Goal: Communication & Community: Share content

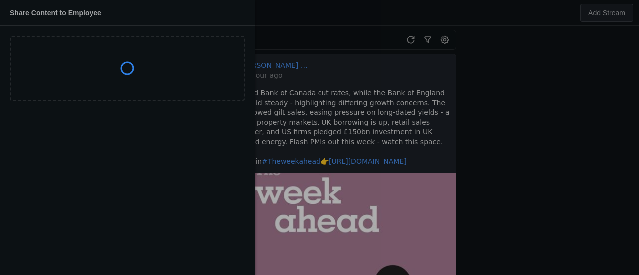
scroll to position [250, 0]
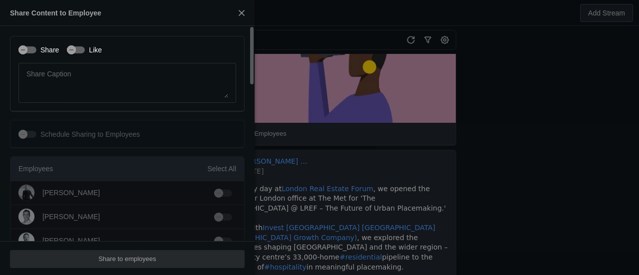
click at [37, 46] on label "Share" at bounding box center [47, 50] width 22 height 10
click at [36, 46] on button "Share" at bounding box center [27, 49] width 18 height 7
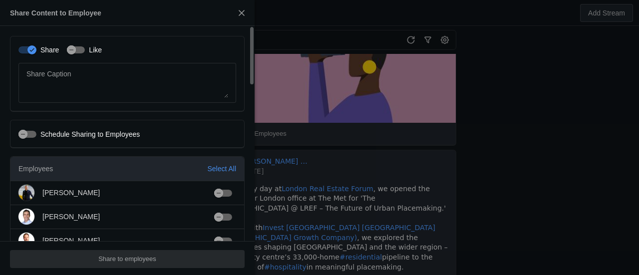
click at [89, 53] on label "Like" at bounding box center [93, 50] width 17 height 10
click at [85, 53] on button "Like" at bounding box center [76, 49] width 18 height 7
click at [407, 121] on div at bounding box center [319, 137] width 639 height 275
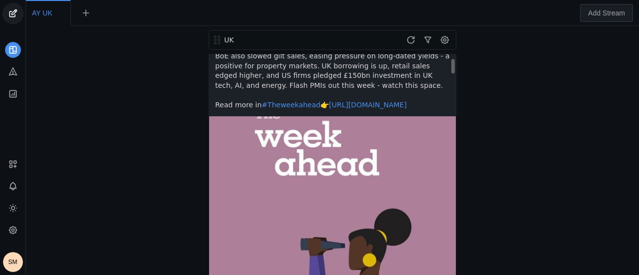
scroll to position [0, 0]
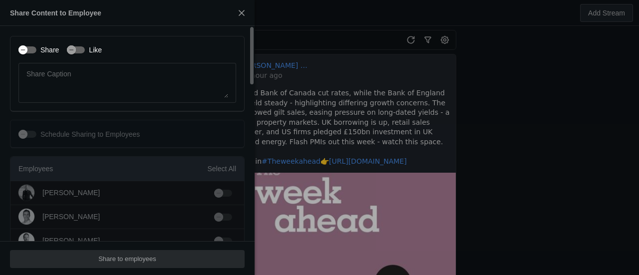
drag, startPoint x: 30, startPoint y: 47, endPoint x: 57, endPoint y: 45, distance: 26.5
click at [30, 47] on div "button" at bounding box center [27, 49] width 18 height 7
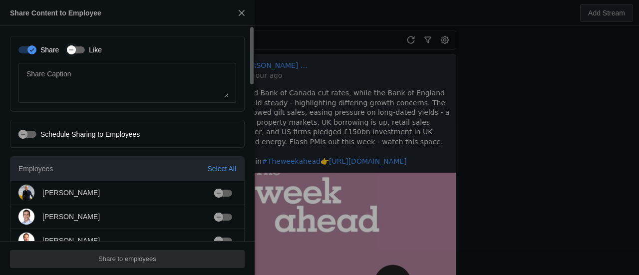
click at [74, 45] on div "button" at bounding box center [71, 49] width 9 height 9
click at [228, 167] on div "Select All" at bounding box center [221, 169] width 29 height 10
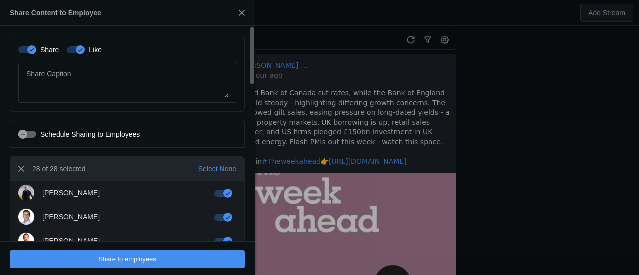
click at [158, 259] on span "undefined" at bounding box center [127, 259] width 235 height 18
